Goal: Entertainment & Leisure: Consume media (video, audio)

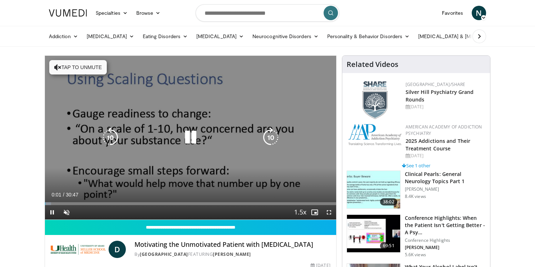
click at [194, 137] on icon "Video Player" at bounding box center [191, 137] width 20 height 20
click at [189, 141] on icon "Video Player" at bounding box center [191, 137] width 20 height 20
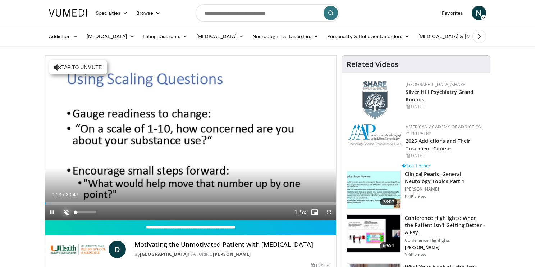
click at [69, 212] on span "Video Player" at bounding box center [66, 212] width 14 height 14
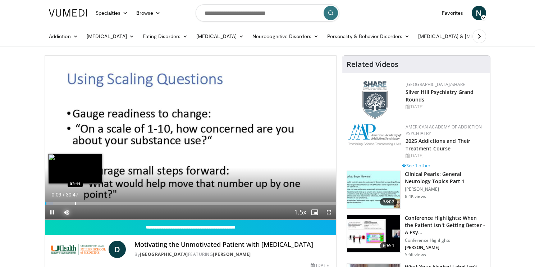
click at [75, 202] on div "Progress Bar" at bounding box center [75, 203] width 1 height 3
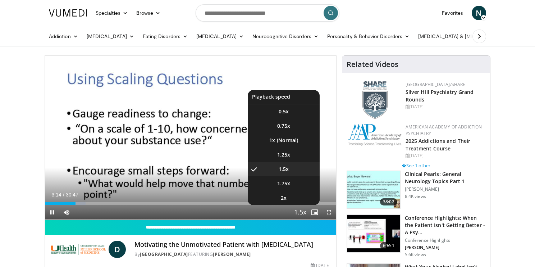
click at [299, 212] on span "Video Player" at bounding box center [300, 212] width 10 height 14
click at [289, 140] on li "1x" at bounding box center [284, 140] width 72 height 14
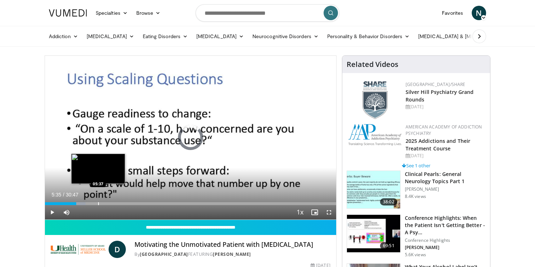
click at [98, 202] on div "Loaded : 13.96% 03:18 05:37" at bounding box center [190, 203] width 291 height 3
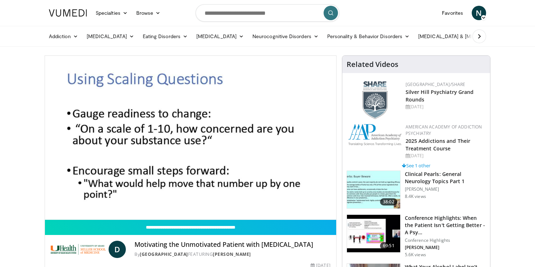
click at [131, 202] on div "10 seconds Tap to unmute" at bounding box center [190, 138] width 291 height 164
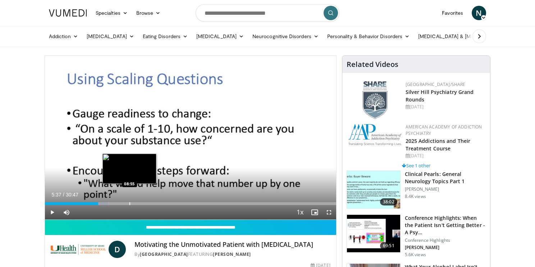
click at [130, 202] on div "Progress Bar" at bounding box center [130, 203] width 1 height 3
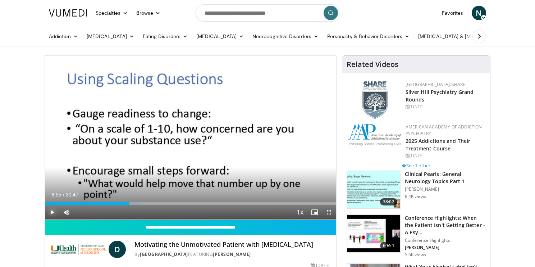
click at [50, 216] on span "Video Player" at bounding box center [52, 212] width 14 height 14
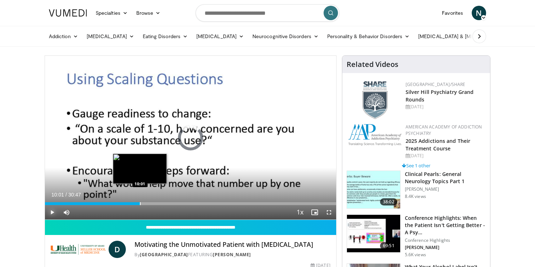
click at [140, 202] on div "Loaded : 0.00% 10:01 10:01" at bounding box center [190, 201] width 291 height 7
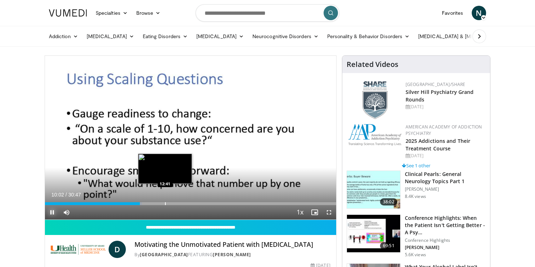
click at [167, 202] on div "Loaded : 33.30% 10:02 12:41" at bounding box center [190, 201] width 291 height 7
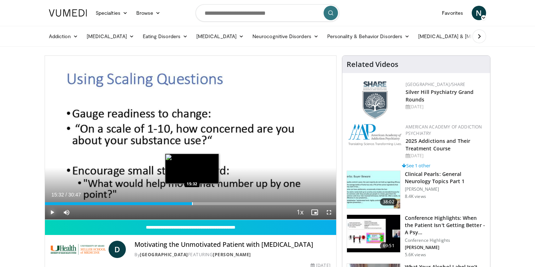
click at [192, 202] on div "Progress Bar" at bounding box center [192, 203] width 1 height 3
click at [208, 204] on div "Progress Bar" at bounding box center [208, 203] width 1 height 3
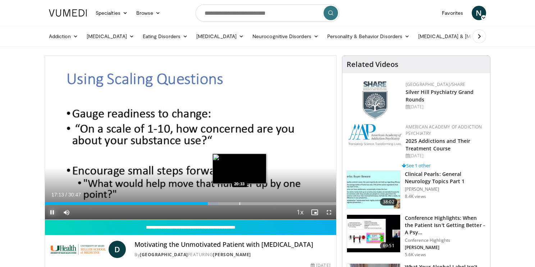
click at [240, 203] on div "Progress Bar" at bounding box center [240, 203] width 1 height 3
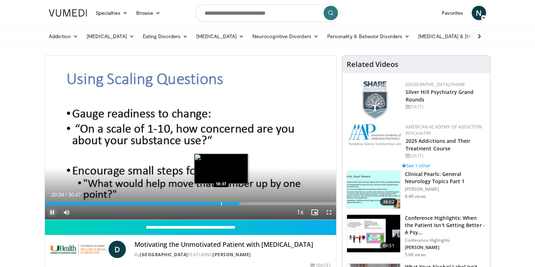
click at [221, 204] on div "Progress Bar" at bounding box center [221, 203] width 1 height 3
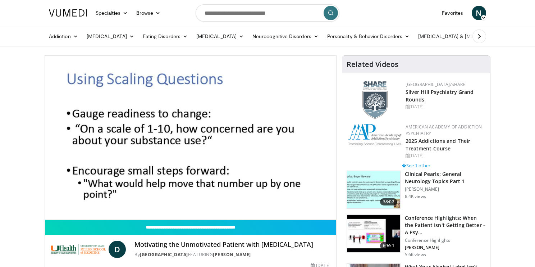
click at [253, 205] on div "10 seconds Tap to unmute" at bounding box center [190, 138] width 291 height 164
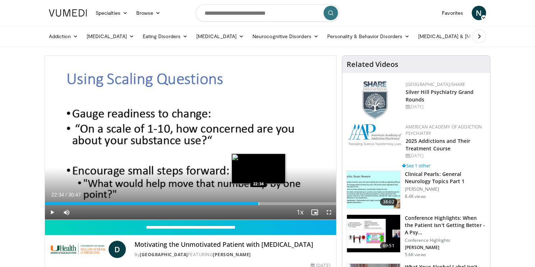
click at [259, 204] on div "Progress Bar" at bounding box center [259, 203] width 1 height 3
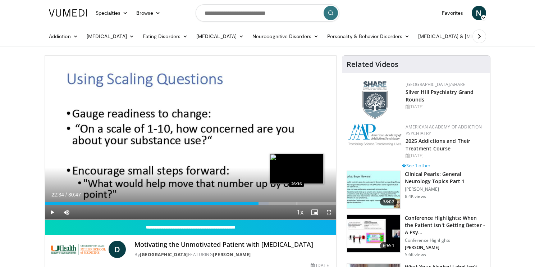
click at [298, 202] on div "Loaded : 76.80% 22:34 26:36" at bounding box center [190, 203] width 291 height 3
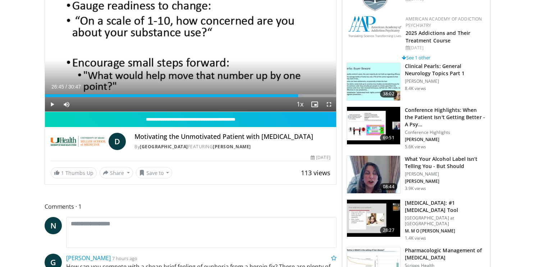
scroll to position [122, 0]
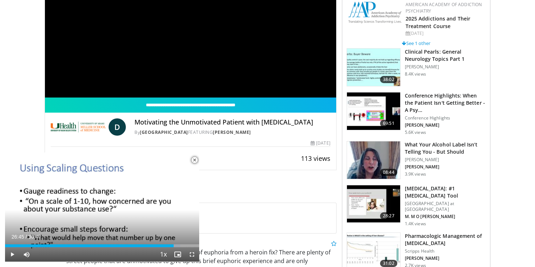
click at [194, 161] on span "Video Player" at bounding box center [194, 160] width 14 height 14
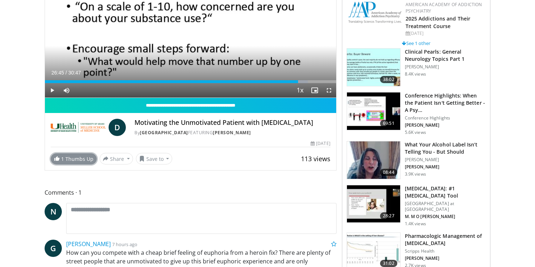
click at [79, 164] on link "1 Thumbs Up" at bounding box center [74, 158] width 46 height 11
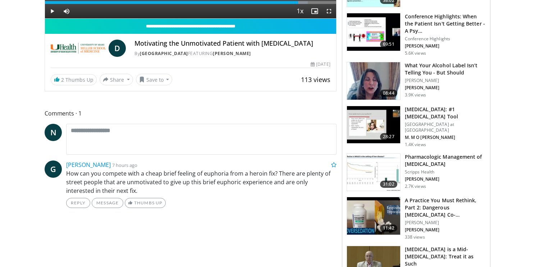
scroll to position [0, 0]
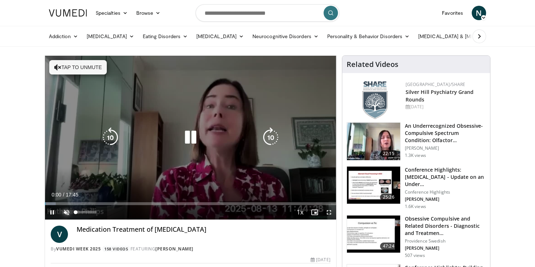
click at [69, 212] on span "Video Player" at bounding box center [66, 212] width 14 height 14
click at [64, 202] on div "Loaded : 3.72% 00:01 01:08" at bounding box center [190, 201] width 291 height 7
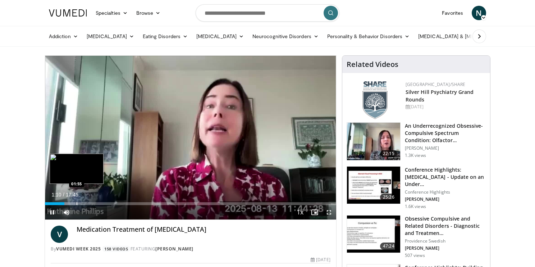
click at [77, 202] on div "Progress Bar" at bounding box center [77, 203] width 1 height 3
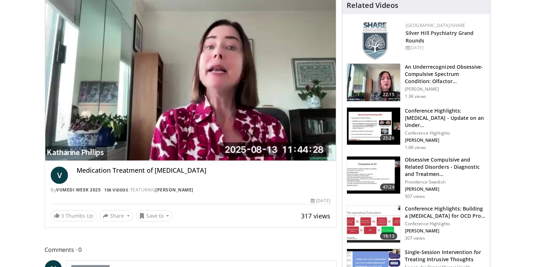
scroll to position [60, 0]
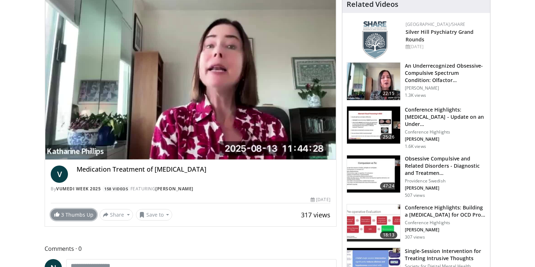
click at [79, 215] on link "3 Thumbs Up" at bounding box center [74, 214] width 46 height 11
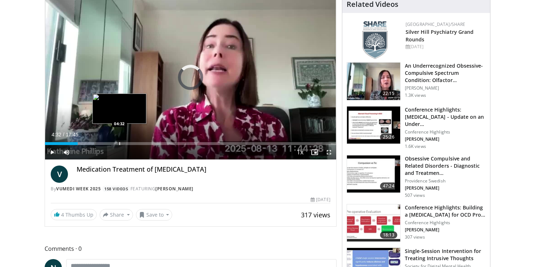
click at [119, 141] on div "Loaded : 16.92% 01:59 04:32" at bounding box center [190, 141] width 291 height 7
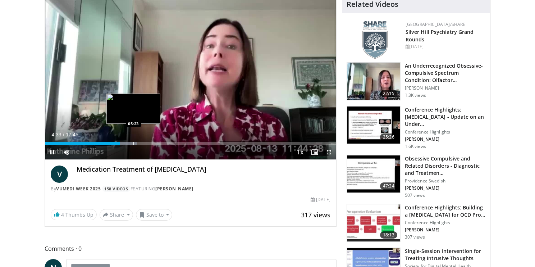
click at [134, 143] on div "Progress Bar" at bounding box center [134, 143] width 1 height 3
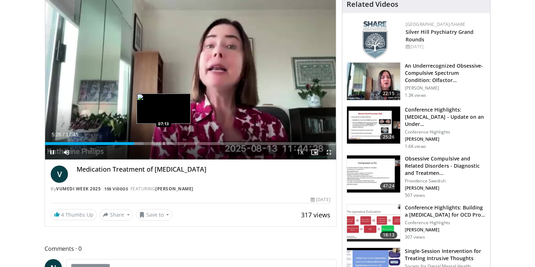
click at [164, 143] on div "Progress Bar" at bounding box center [164, 143] width 1 height 3
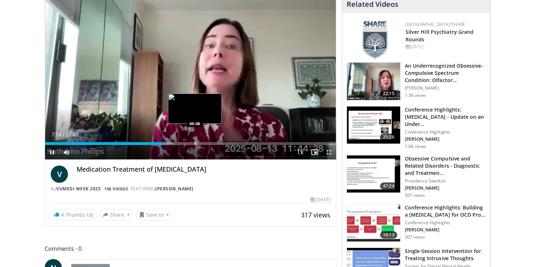
click at [196, 143] on div "Loaded : 42.29% 07:14 09:08" at bounding box center [190, 143] width 291 height 3
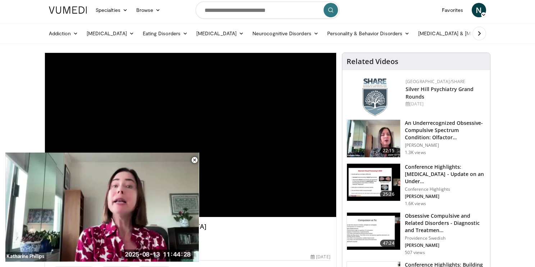
scroll to position [0, 0]
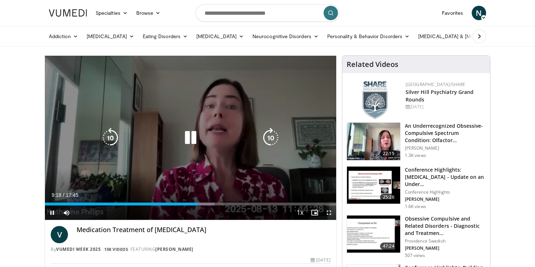
click at [229, 202] on div "Loaded : 58.27% 09:18 11:11" at bounding box center [190, 202] width 291 height 7
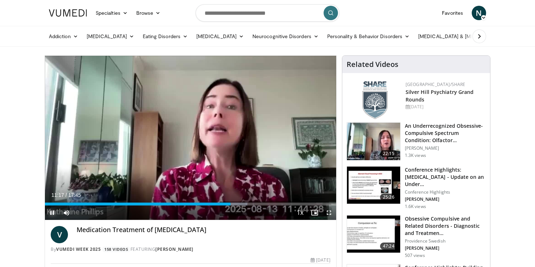
drag, startPoint x: 51, startPoint y: 213, endPoint x: 53, endPoint y: 209, distance: 3.9
click at [51, 213] on span "Video Player" at bounding box center [52, 212] width 14 height 14
